Goal: Task Accomplishment & Management: Complete application form

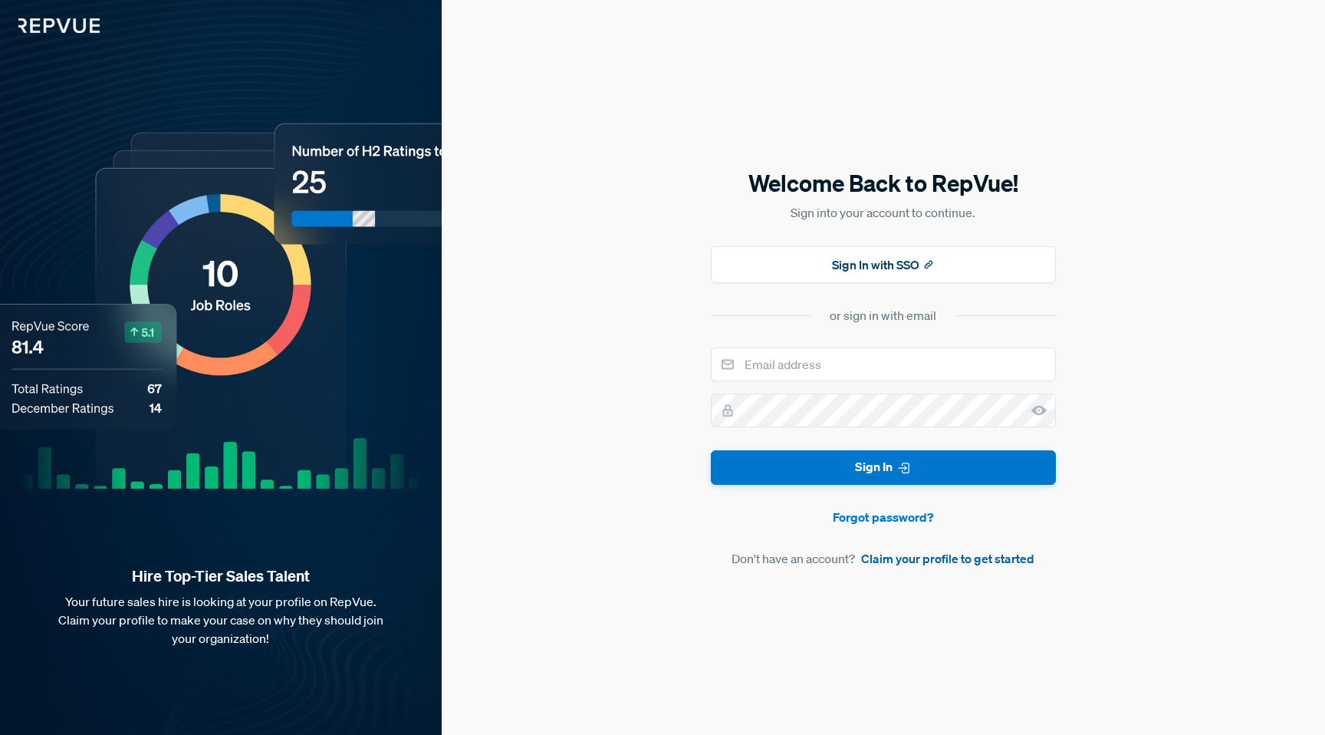
click at [945, 559] on link "Claim your profile to get started" at bounding box center [947, 558] width 173 height 18
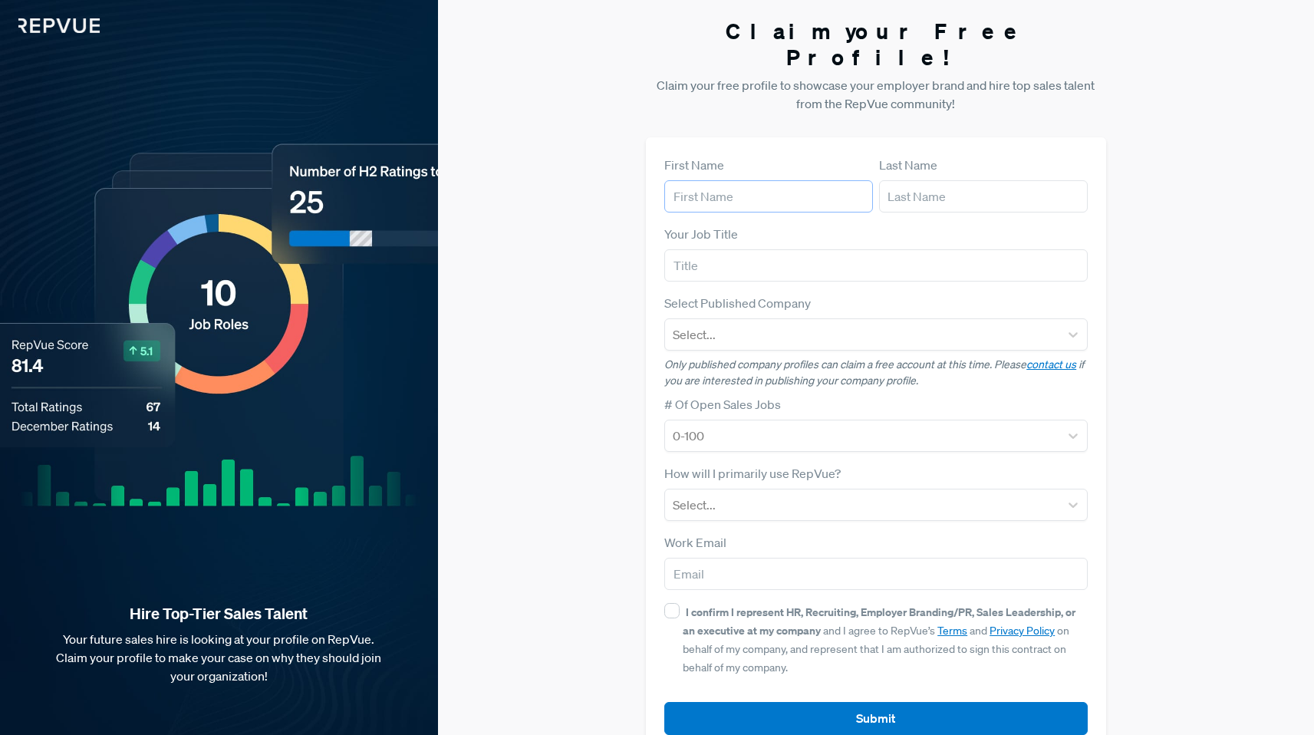
click at [729, 180] on input "text" at bounding box center [768, 196] width 209 height 32
type input "[PERSON_NAME]"
type input "Toyka"
type input "[EMAIL_ADDRESS][DOMAIN_NAME]"
click at [732, 250] on input "text" at bounding box center [875, 265] width 423 height 32
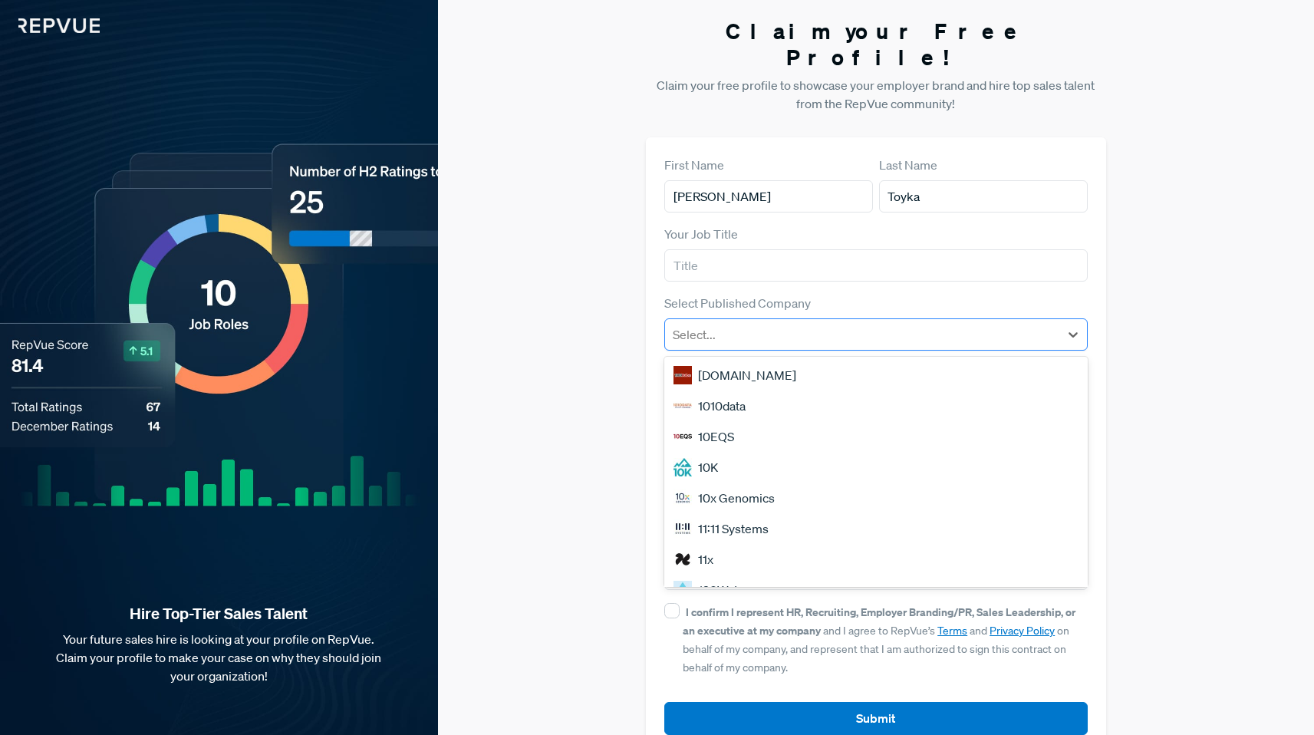
click at [722, 324] on div at bounding box center [862, 334] width 379 height 21
click at [1157, 302] on div "Claim your Free Profile! Claim your free profile to showcase your employer bran…" at bounding box center [876, 386] width 876 height 772
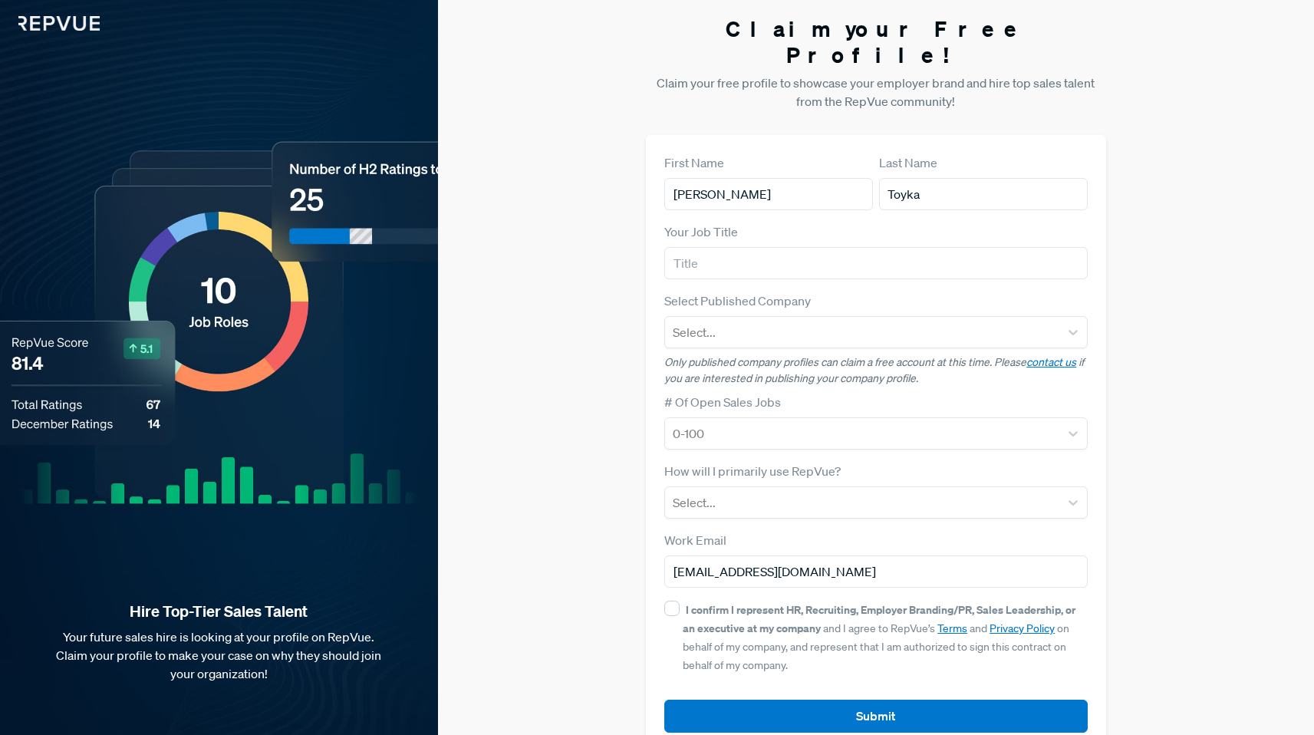
scroll to position [11, 0]
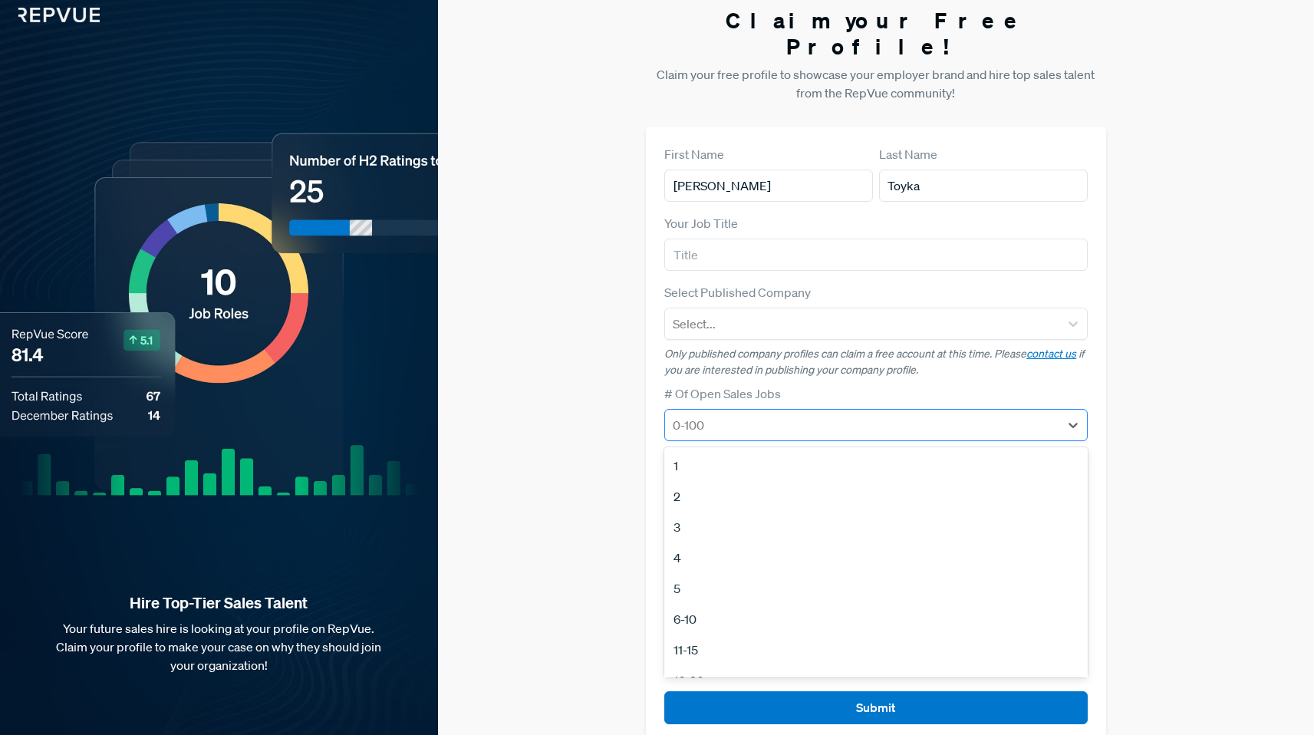
click at [893, 414] on div at bounding box center [862, 424] width 379 height 21
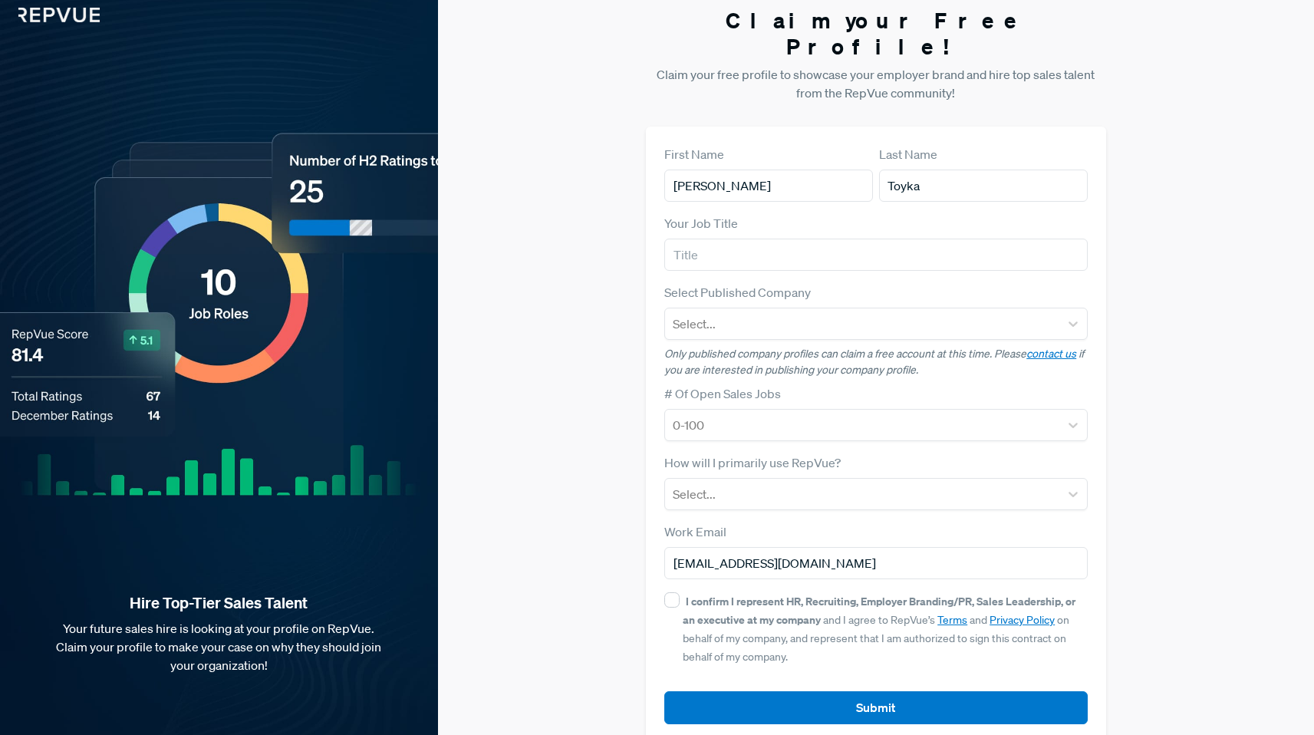
click at [892, 347] on p "Only published company profiles can claim a free account at this time. Please c…" at bounding box center [875, 362] width 423 height 32
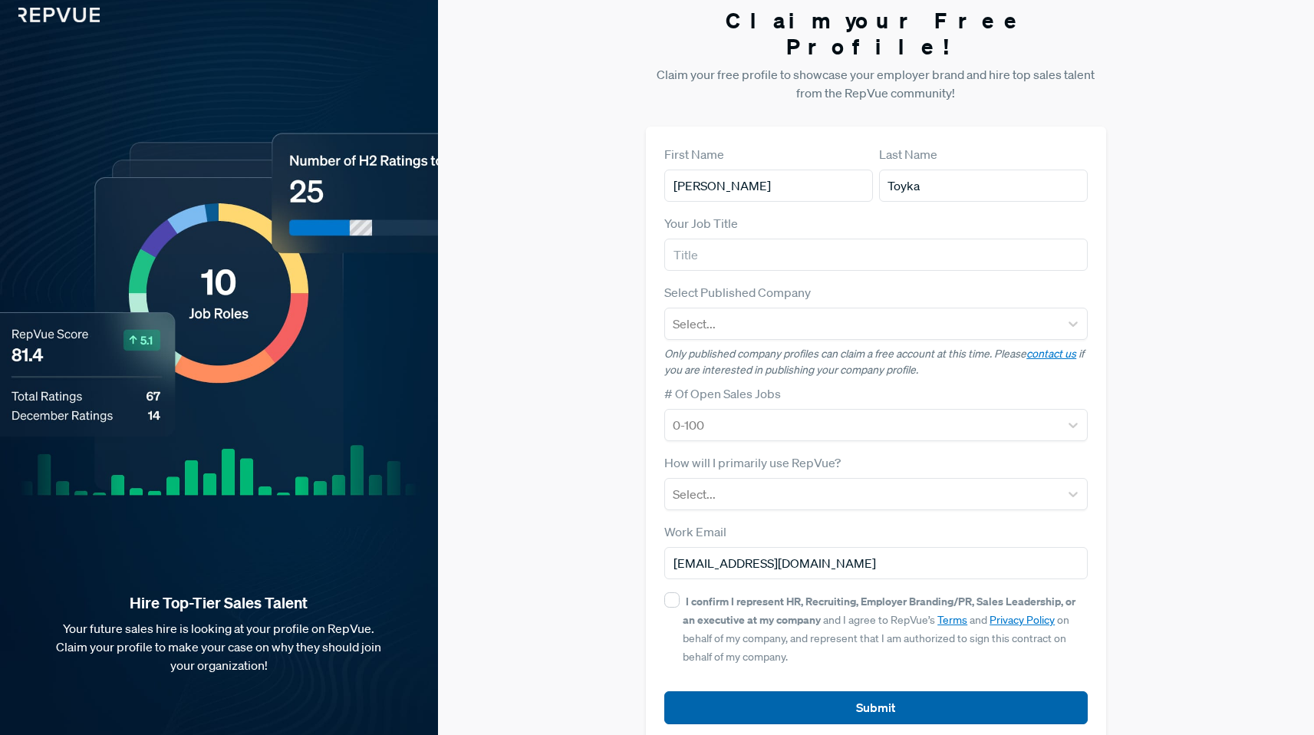
click at [771, 691] on button "Submit" at bounding box center [875, 707] width 423 height 33
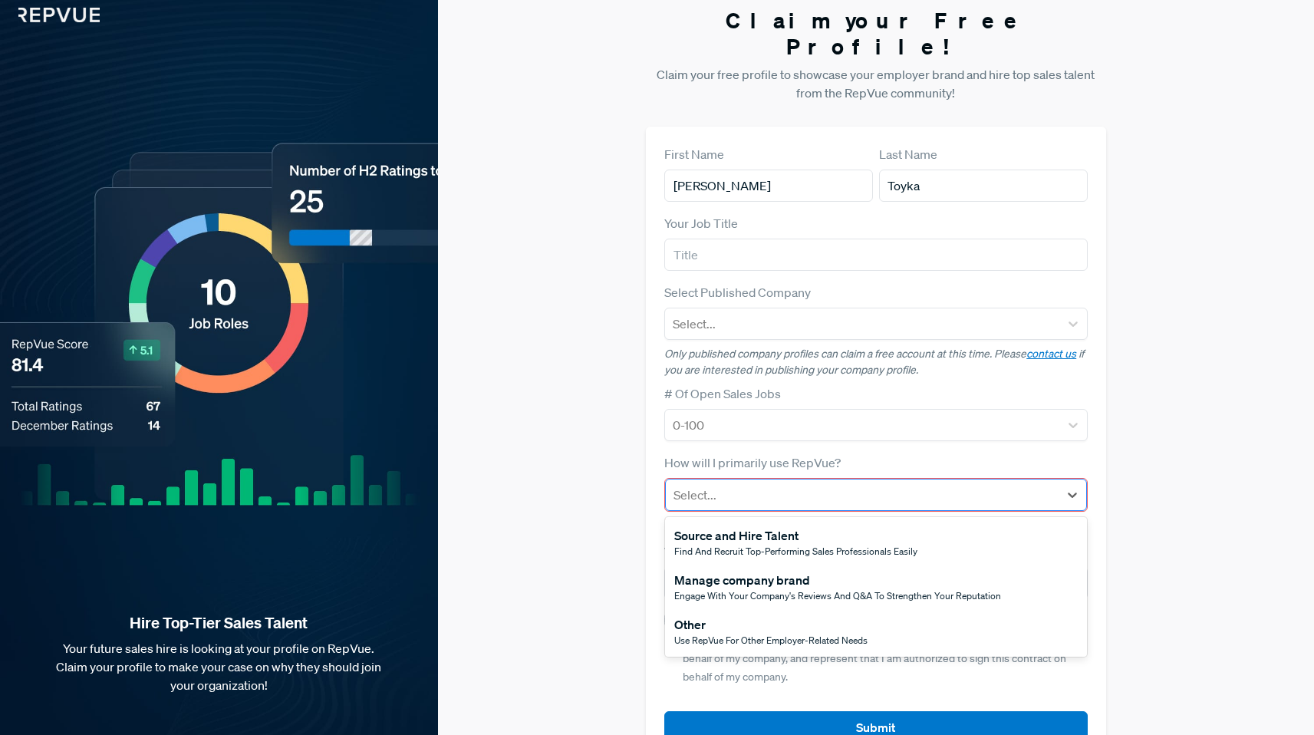
click at [727, 484] on div at bounding box center [861, 494] width 377 height 21
click at [1009, 484] on div at bounding box center [861, 494] width 377 height 21
click at [773, 545] on span "Find and recruit top-performing sales professionals easily" at bounding box center [795, 551] width 243 height 13
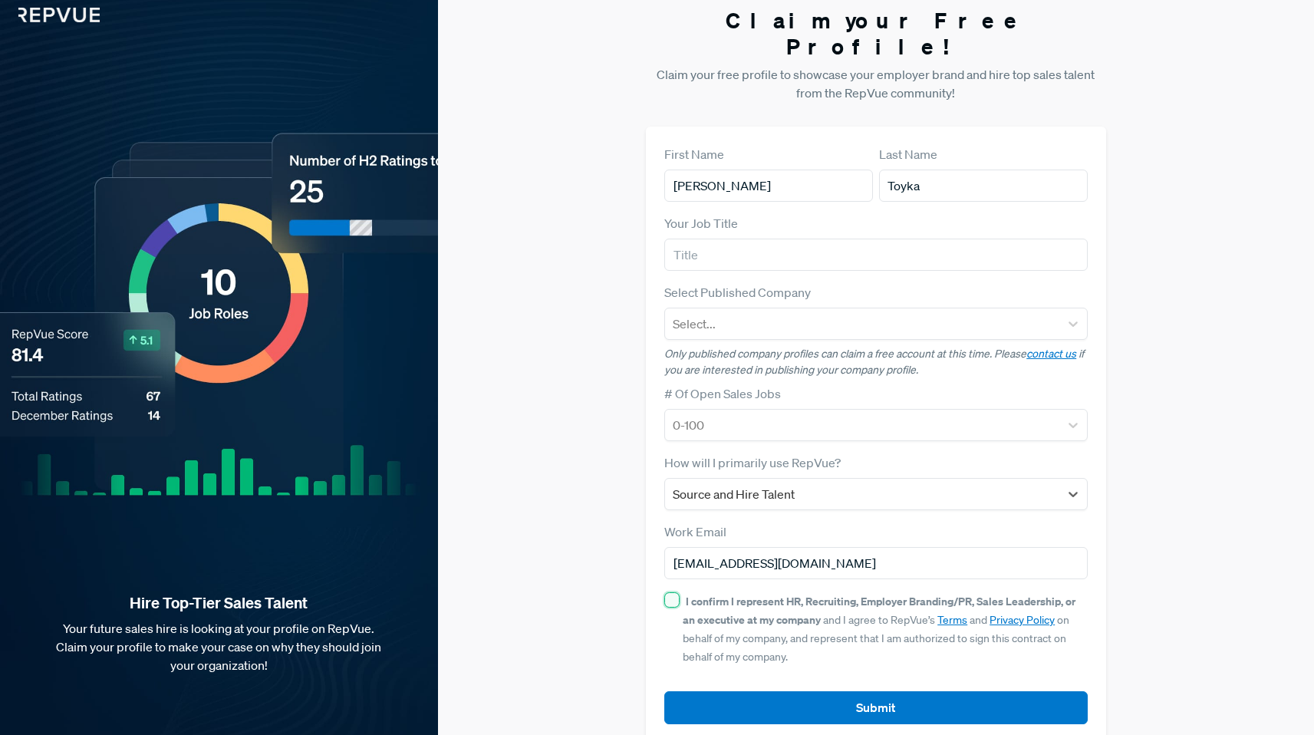
click at [668, 592] on input "I confirm I represent HR, Recruiting, Employer Branding/PR, Sales Leadership, o…" at bounding box center [671, 599] width 15 height 15
checkbox input "true"
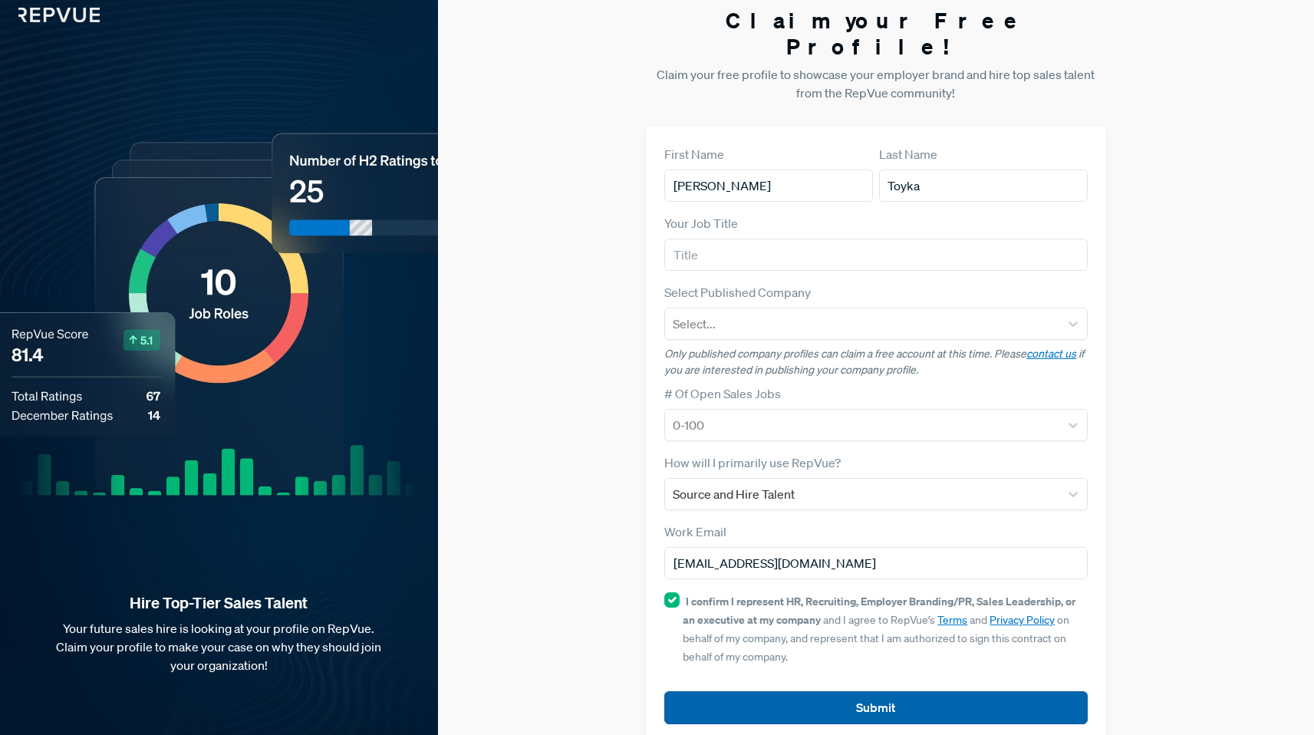
click at [822, 691] on button "Submit" at bounding box center [875, 707] width 423 height 33
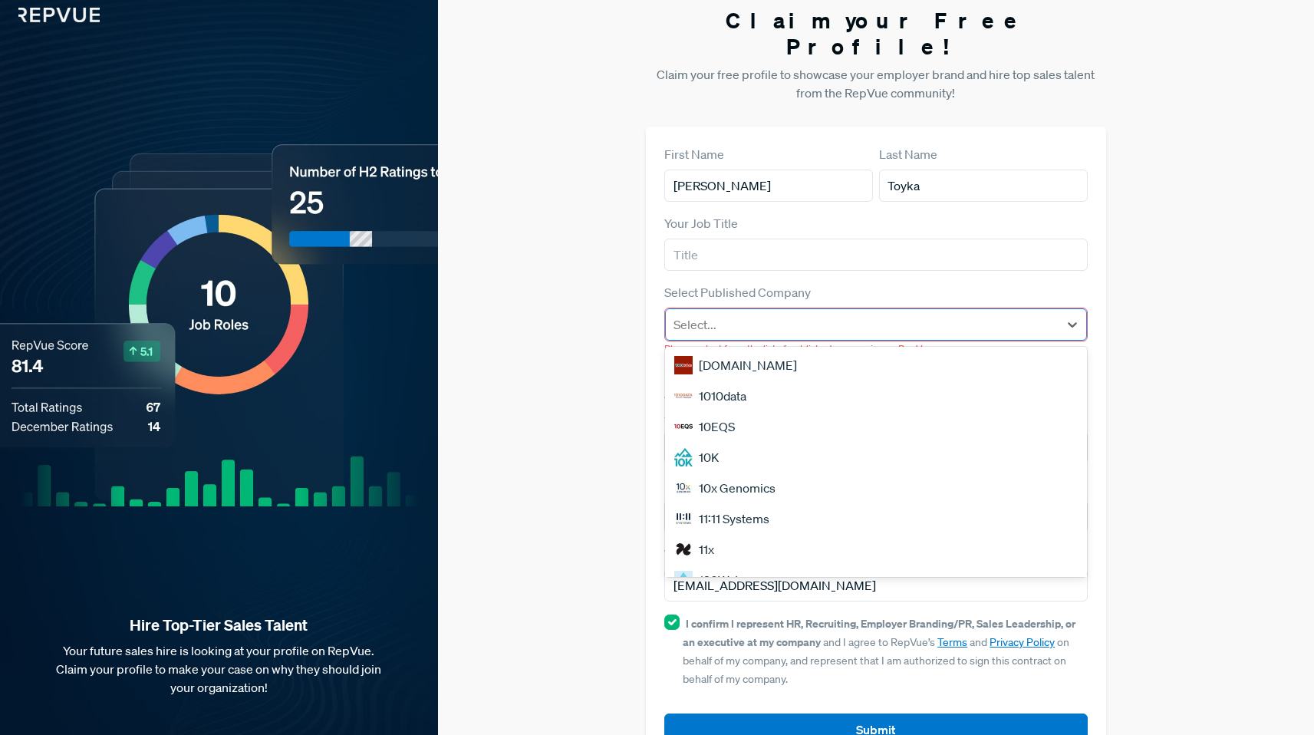
click at [807, 314] on div at bounding box center [861, 324] width 377 height 21
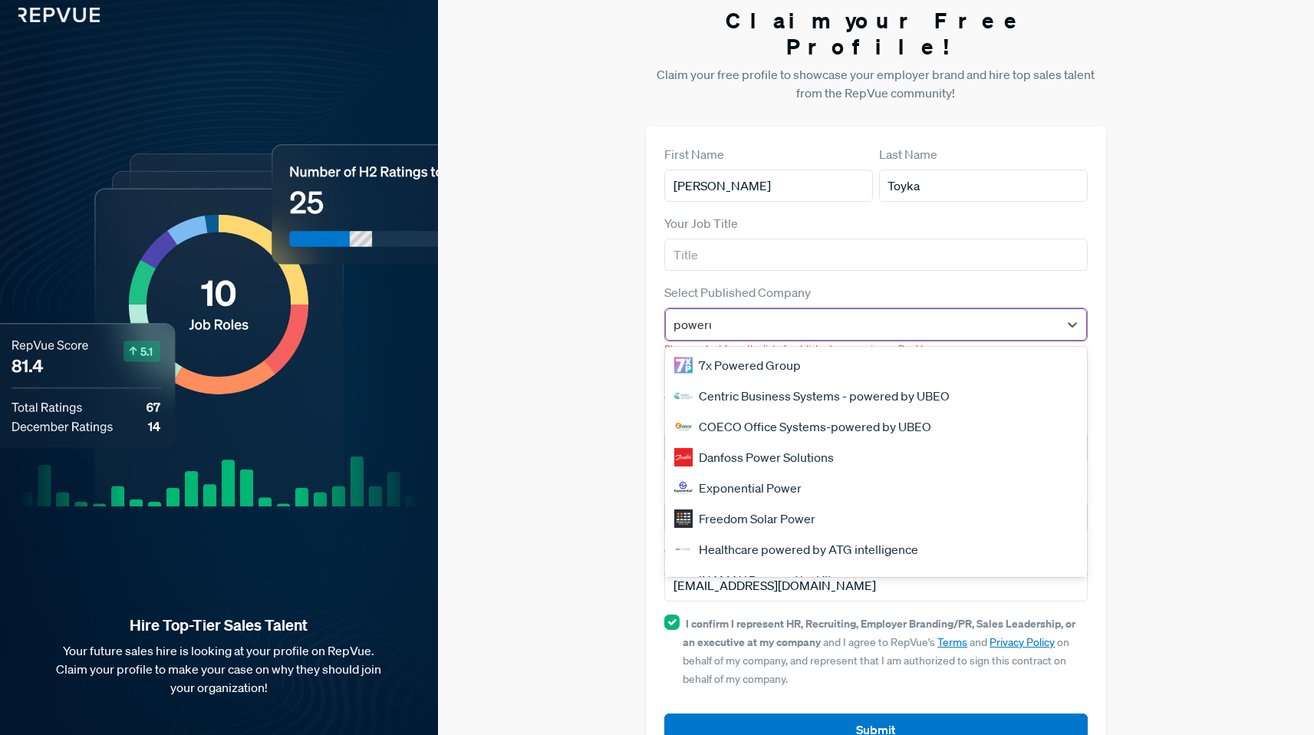
type input "powerus"
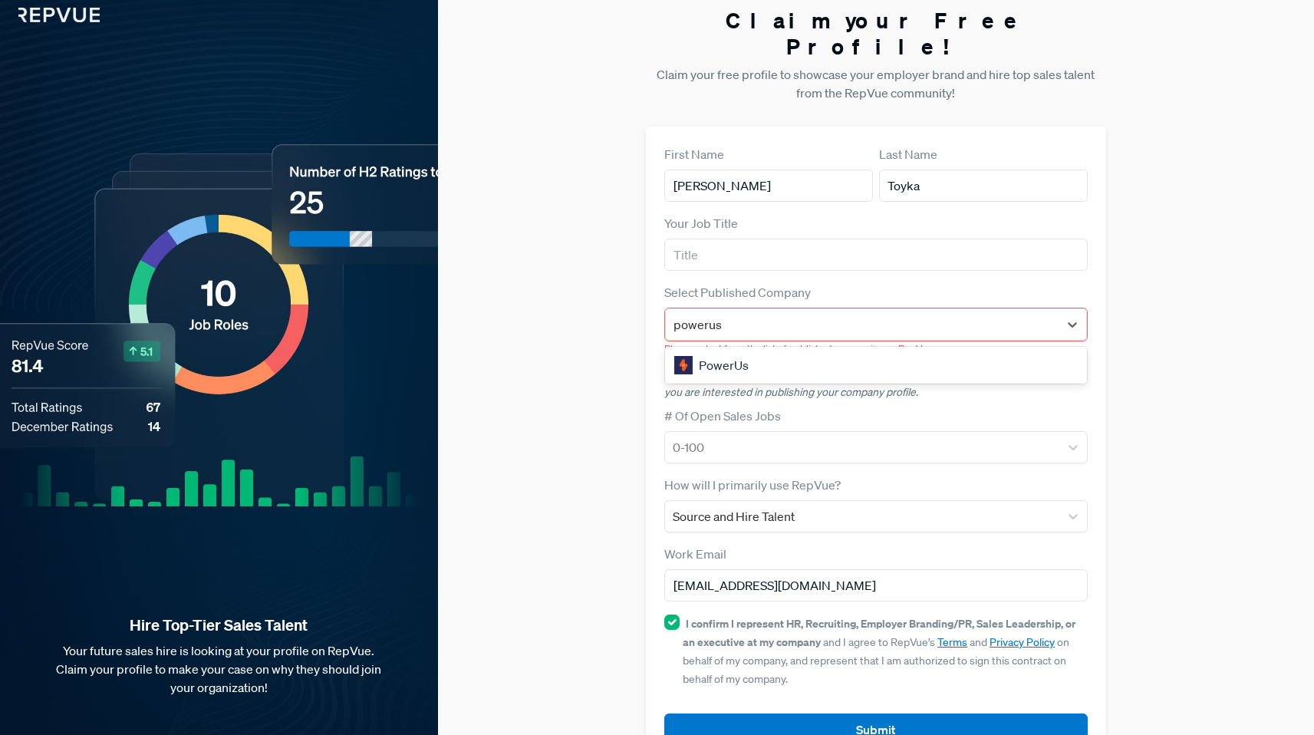
click at [803, 350] on div "PowerUs" at bounding box center [876, 365] width 422 height 31
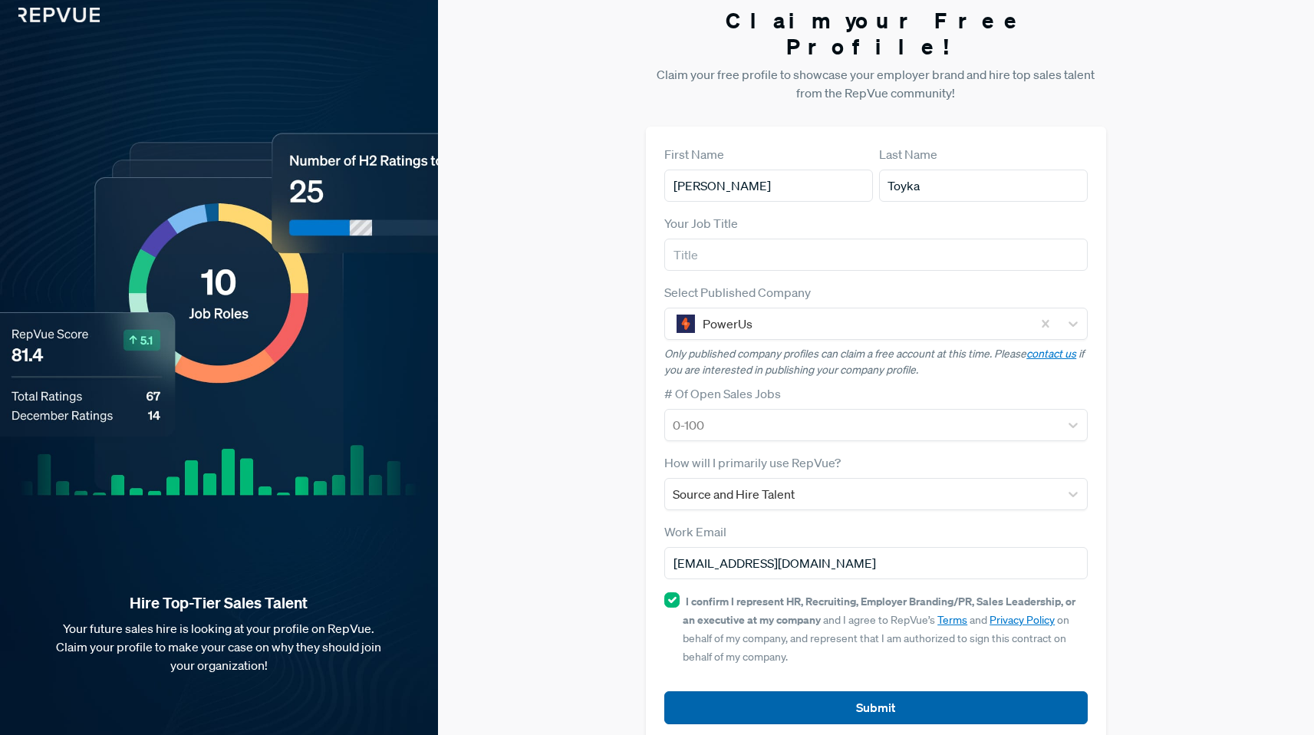
click at [874, 691] on button "Submit" at bounding box center [875, 707] width 423 height 33
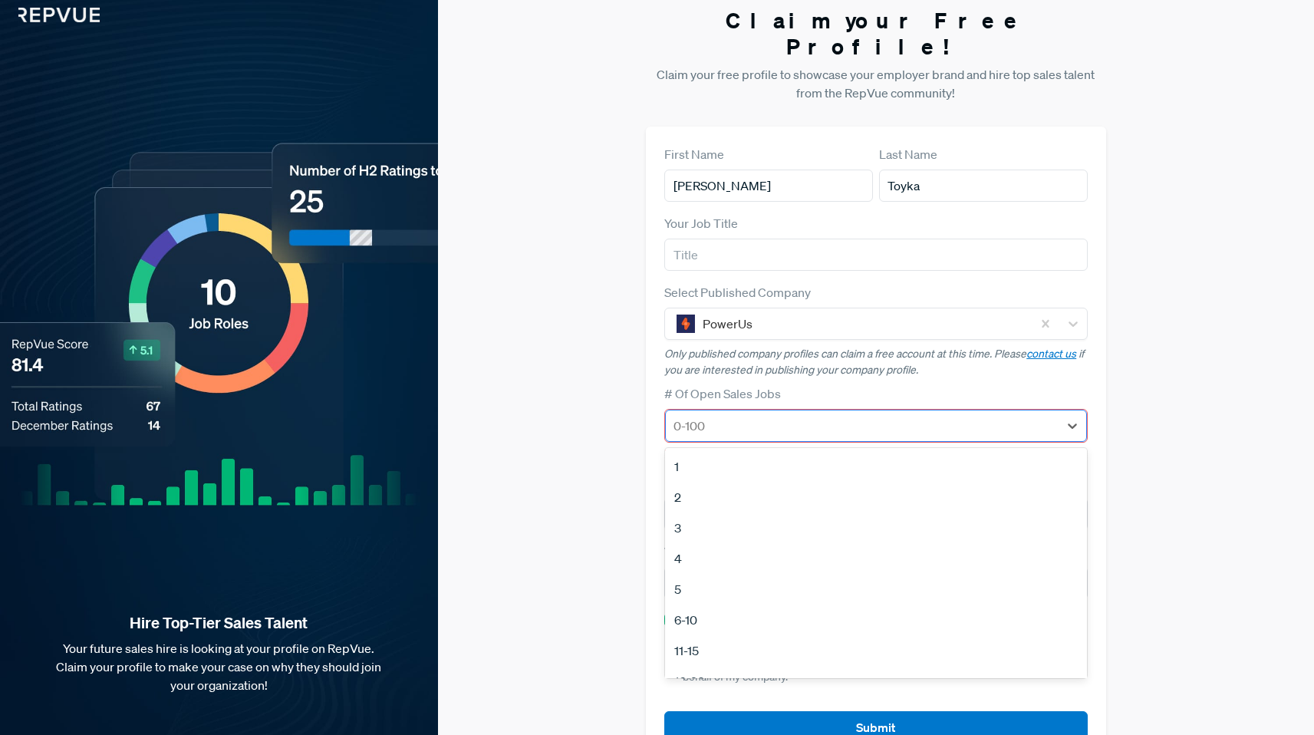
click at [769, 415] on div at bounding box center [861, 425] width 377 height 21
click at [777, 644] on div "No Open Sales Jobs" at bounding box center [876, 659] width 422 height 31
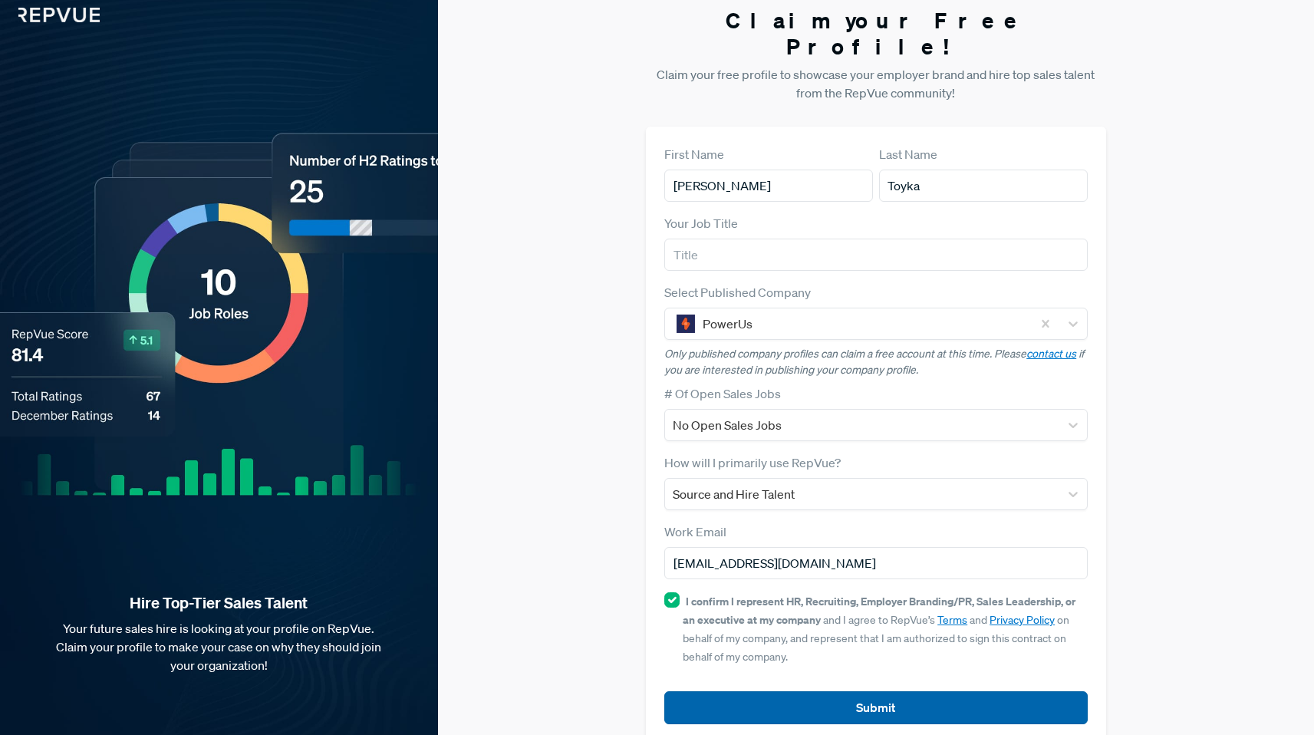
click at [848, 691] on button "Submit" at bounding box center [875, 707] width 423 height 33
